Goal: Task Accomplishment & Management: Manage account settings

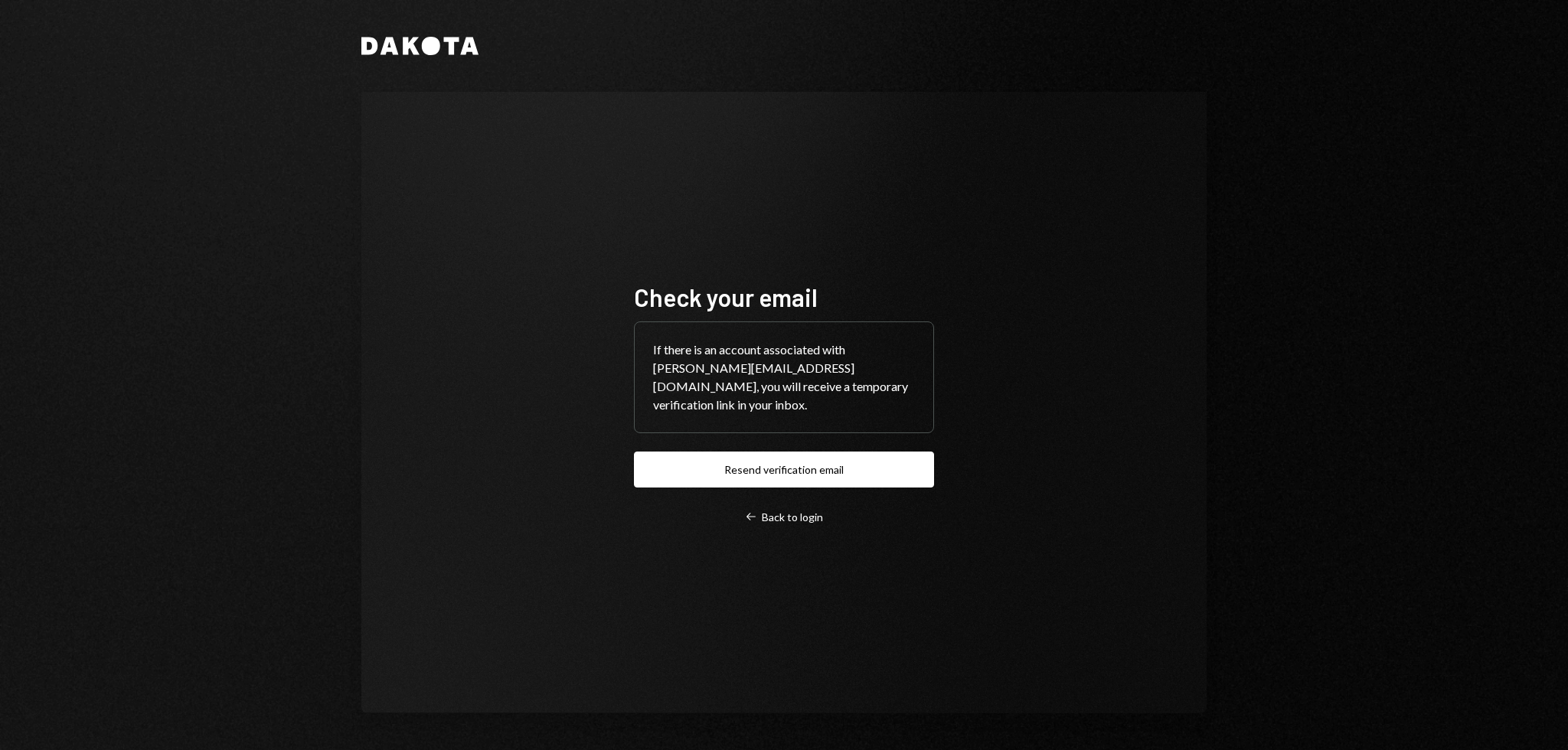
click at [803, 447] on div "Check your email If there is an account associated with garon+moca@autonomouspr…" at bounding box center [783, 403] width 300 height 242
click at [802, 461] on button "Resend verification email" at bounding box center [783, 470] width 300 height 36
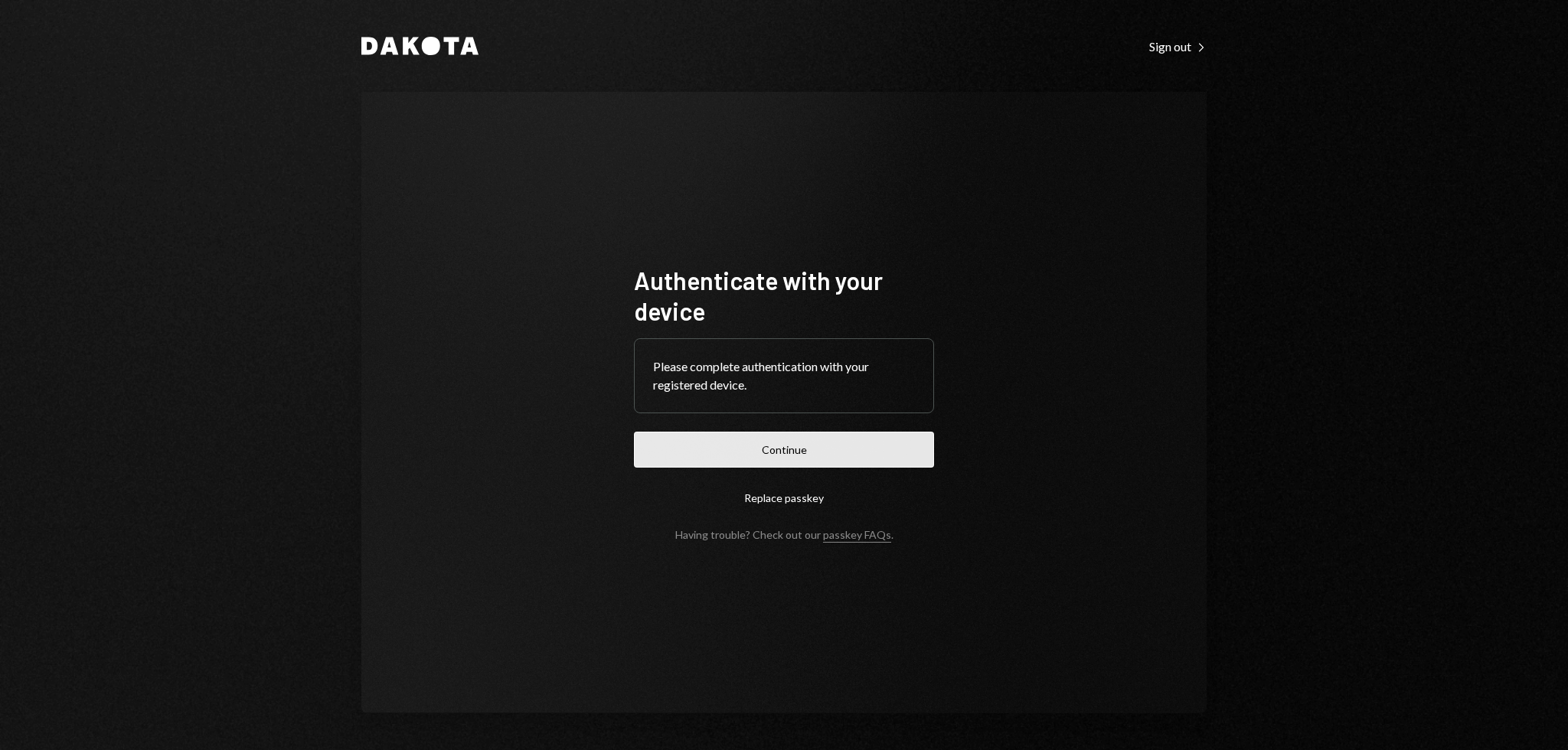
click at [725, 456] on button "Continue" at bounding box center [783, 449] width 300 height 36
